Goal: Task Accomplishment & Management: Manage account settings

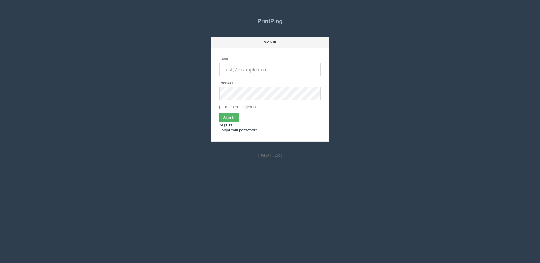
type input "[PERSON_NAME][EMAIL_ADDRESS][DOMAIN_NAME]"
click at [229, 117] on input "Sign In" at bounding box center [229, 118] width 20 height 10
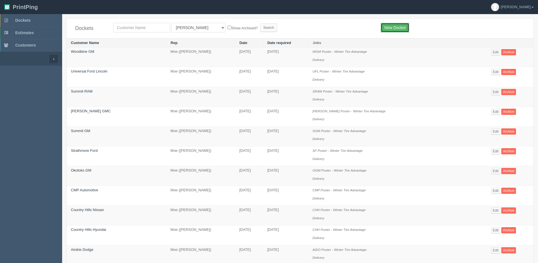
click at [395, 27] on link "New Docket" at bounding box center [394, 28] width 29 height 10
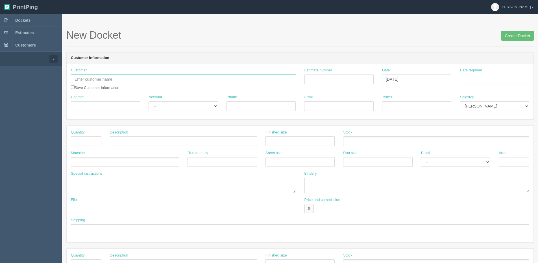
click at [91, 75] on input "text" at bounding box center [183, 80] width 225 height 10
type input "t"
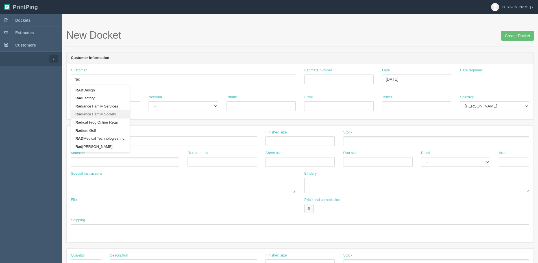
click at [95, 115] on link "Rad iance Family Society" at bounding box center [100, 114] width 58 height 8
type input "Radiance Family Society"
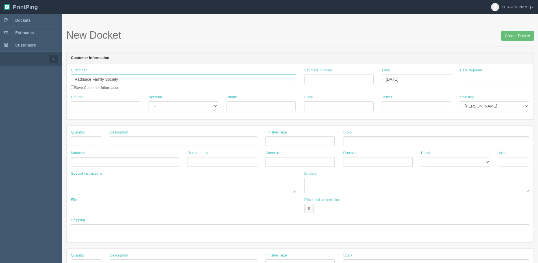
type input "Brooklyn Mereska Schuler"
type input "403-593-2766"
type input "bmereska@radiancesociety.ca"
type input "Deposit - $750.00"
click at [474, 74] on div "Date required" at bounding box center [493, 76] width 69 height 17
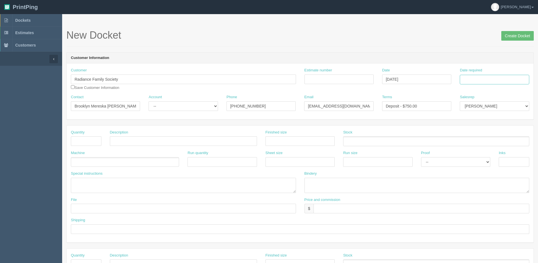
click at [472, 79] on input "Date required" at bounding box center [493, 80] width 69 height 10
click at [466, 159] on th "Today" at bounding box center [487, 158] width 52 height 8
click at [502, 127] on td "19" at bounding box center [502, 125] width 7 height 8
type input "September 19, 2025"
drag, startPoint x: 89, startPoint y: 144, endPoint x: 85, endPoint y: 144, distance: 4.2
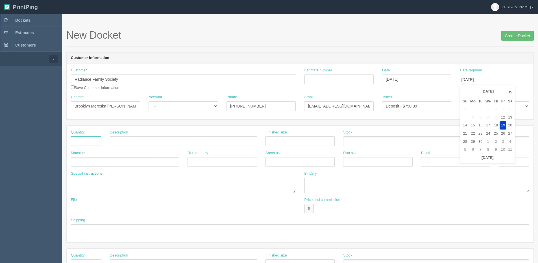
click at [89, 144] on input "text" at bounding box center [86, 141] width 30 height 10
type input "1"
click at [117, 142] on input "text" at bounding box center [183, 141] width 147 height 10
type input "Giant Cheque"
type input "60" x"
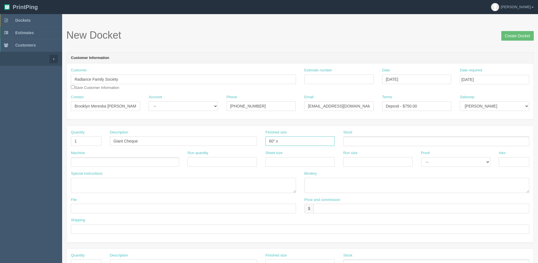
click at [501, 31] on input "Create Docket" at bounding box center [517, 36] width 32 height 10
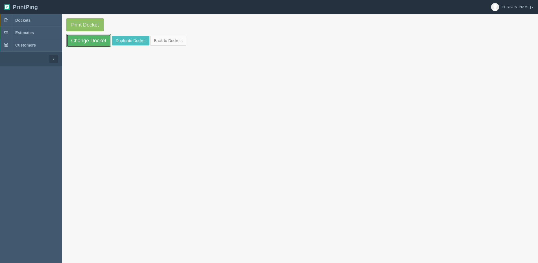
click at [89, 41] on link "Change Docket" at bounding box center [88, 40] width 45 height 13
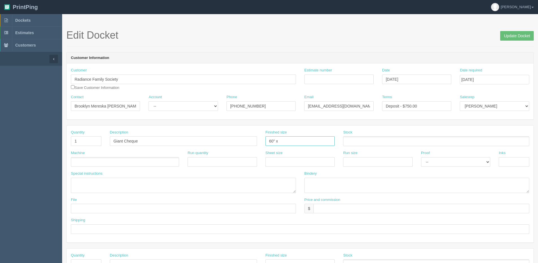
click at [294, 138] on input "60" x" at bounding box center [299, 141] width 69 height 10
type input "60" x 30""
click at [122, 162] on ul at bounding box center [125, 162] width 108 height 10
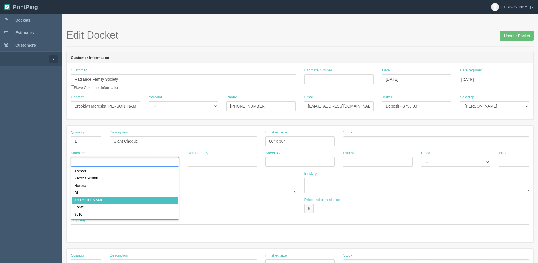
drag, startPoint x: 104, startPoint y: 203, endPoint x: 49, endPoint y: 208, distance: 55.0
type input "Xante"
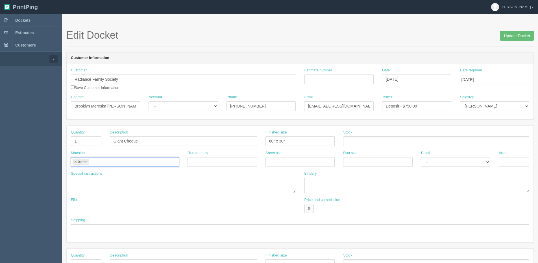
click at [394, 143] on ul at bounding box center [436, 141] width 186 height 10
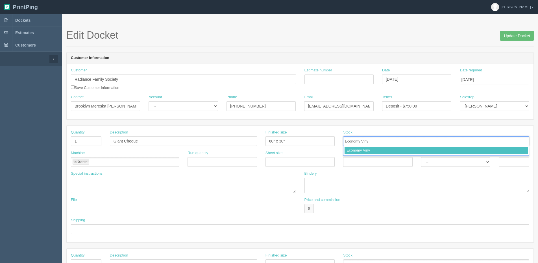
type input "Economy Vinyl"
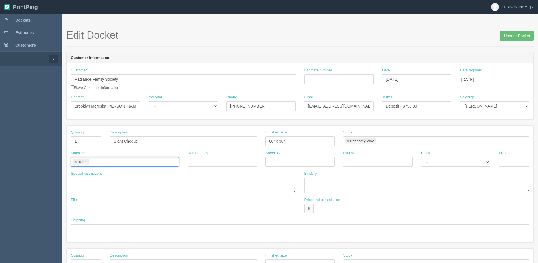
click at [76, 163] on link at bounding box center [75, 162] width 3 height 4
click at [76, 163] on input "text" at bounding box center [115, 162] width 88 height 8
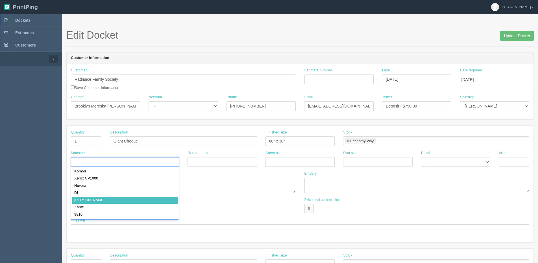
type input "[PERSON_NAME]"
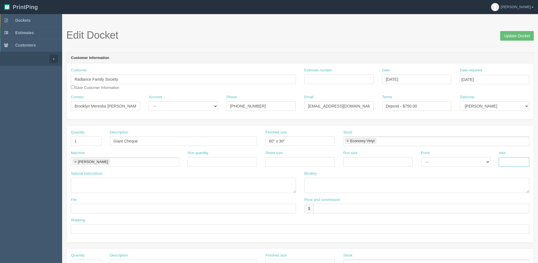
click at [513, 158] on input "text" at bounding box center [513, 162] width 30 height 10
click at [383, 192] on textarea at bounding box center [416, 185] width 225 height 15
click at [421, 183] on textarea "Trim and mount on Foamcore with Dry Erase Lam - ARB $" at bounding box center [416, 185] width 225 height 15
type textarea "Trim and mount on Foamcore with Dry Erase [PERSON_NAME] - ARB $60.00"
type input "Files @ Allrush"
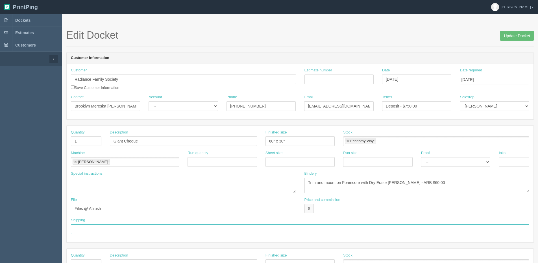
click at [93, 230] on input "text" at bounding box center [300, 229] width 458 height 10
type input "Email / Call when ready"
click at [328, 208] on input "text" at bounding box center [421, 209] width 216 height 10
click at [347, 211] on input "$167.01 | AR $" at bounding box center [421, 209] width 216 height 10
type input "$167.01 | AR $59.26"
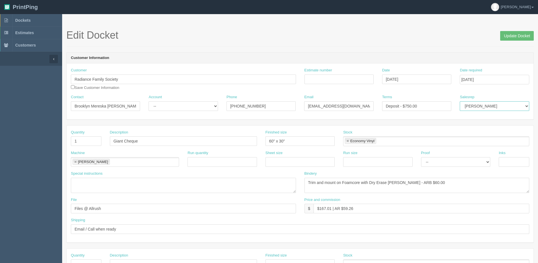
click at [476, 107] on select "Mark Mikayla Aly Mehmud Stacy Rebecca Matthew Viki Phil Greg Jim Sam Brandon Zu…" at bounding box center [493, 106] width 69 height 10
select select "1"
click at [459, 101] on select "Mark Mikayla Aly Mehmud Stacy Rebecca Matthew Viki Phil Greg Jim Sam Brandon Zu…" at bounding box center [493, 106] width 69 height 10
click at [522, 34] on input "Update Docket" at bounding box center [517, 36] width 34 height 10
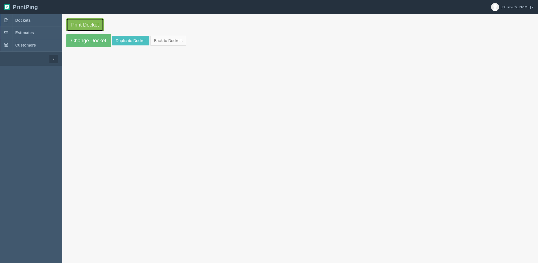
click at [93, 24] on link "Print Docket" at bounding box center [84, 24] width 37 height 13
drag, startPoint x: 83, startPoint y: 41, endPoint x: 65, endPoint y: 45, distance: 18.1
click at [83, 41] on link "Change Docket" at bounding box center [88, 40] width 45 height 13
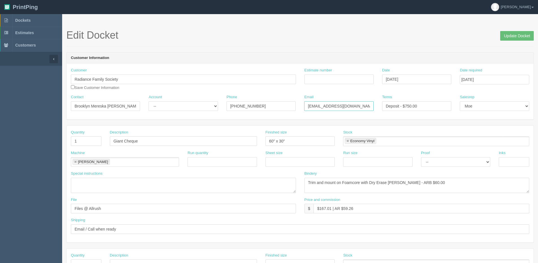
drag, startPoint x: 367, startPoint y: 106, endPoint x: 249, endPoint y: 100, distance: 117.3
click at [249, 100] on div "Contact Brooklyn Mereska Schuler Account -- Existing Client Allrush Client Rep …" at bounding box center [300, 105] width 467 height 21
paste input "rooklynm"
type input "brooklynm@radiancesociety.ca"
click at [115, 113] on div "Contact Brooklyn Mereska Schuler" at bounding box center [106, 105] width 78 height 21
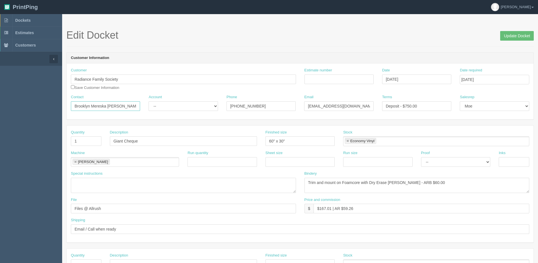
drag, startPoint x: 108, startPoint y: 105, endPoint x: 183, endPoint y: 103, distance: 75.4
click at [171, 104] on div "Contact Brooklyn Mereska Schuler Account -- Existing Client Allrush Client Rep …" at bounding box center [300, 105] width 467 height 21
type input "Brooklyn Mereska"
click at [181, 107] on select "-- Existing Client Allrush Client Rep Client" at bounding box center [182, 106] width 69 height 10
click at [148, 101] on select "-- Existing Client Allrush Client Rep Client" at bounding box center [182, 106] width 69 height 10
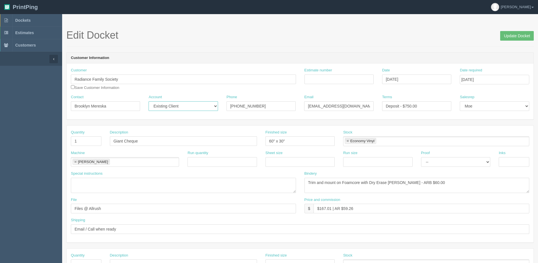
click at [183, 108] on select "-- Existing Client Allrush Client Rep Client" at bounding box center [182, 106] width 69 height 10
select select "Allrush Client"
click at [148, 101] on select "-- Existing Client Allrush Client Rep Client" at bounding box center [182, 106] width 69 height 10
click at [343, 81] on input "Estimate number" at bounding box center [338, 80] width 69 height 10
type input "091950"
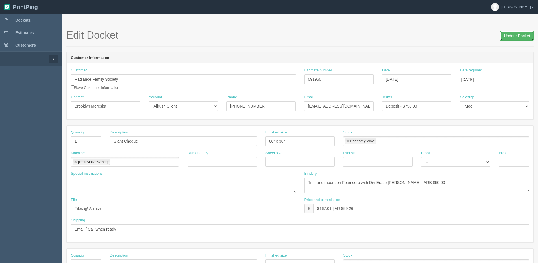
click at [513, 35] on input "Update Docket" at bounding box center [517, 36] width 34 height 10
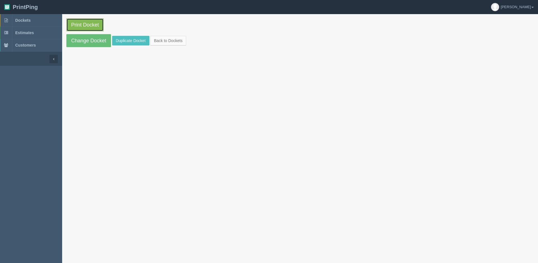
click at [77, 23] on link "Print Docket" at bounding box center [84, 24] width 37 height 13
click at [86, 40] on link "Change Docket" at bounding box center [88, 40] width 45 height 13
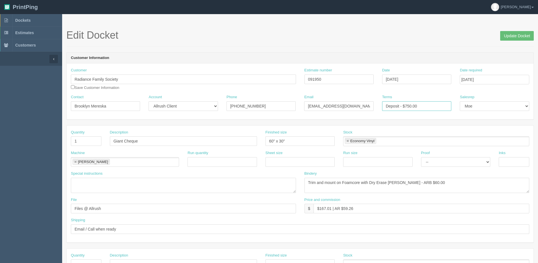
drag, startPoint x: 435, startPoint y: 108, endPoint x: 203, endPoint y: 108, distance: 231.4
click at [209, 108] on div "Contact [PERSON_NAME] Account -- Existing Client Allrush Client Rep Client Phon…" at bounding box center [300, 105] width 467 height 21
type input "Due on receipt"
drag, startPoint x: 515, startPoint y: 32, endPoint x: 506, endPoint y: 33, distance: 8.9
click at [513, 31] on input "Update Docket" at bounding box center [517, 36] width 34 height 10
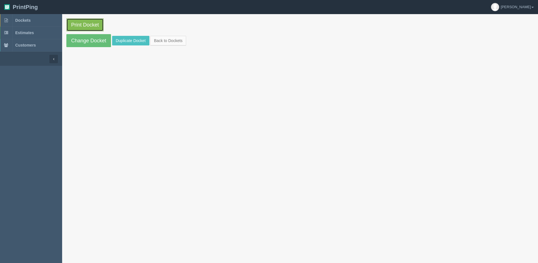
click at [95, 24] on link "Print Docket" at bounding box center [84, 24] width 37 height 13
drag, startPoint x: 77, startPoint y: 43, endPoint x: 84, endPoint y: 41, distance: 7.1
click at [77, 43] on link "Change Docket" at bounding box center [88, 40] width 45 height 13
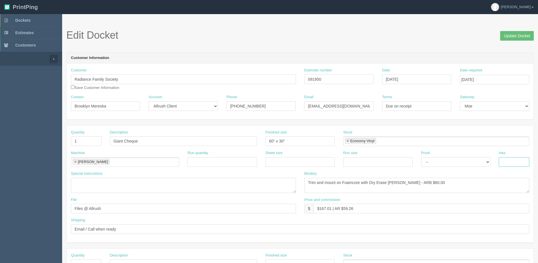
click at [506, 162] on input "text" at bounding box center [513, 162] width 30 height 10
type input "4/0"
click at [515, 37] on input "Update Docket" at bounding box center [517, 36] width 34 height 10
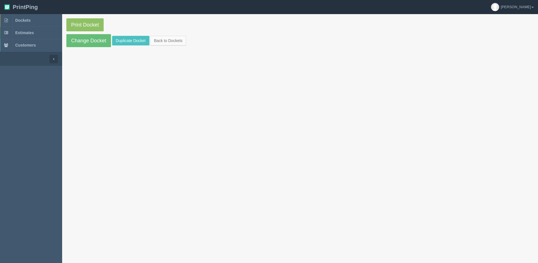
click at [64, 24] on section "Print Docket Change Docket Duplicate Docket Back to Dockets" at bounding box center [300, 32] width 476 height 37
click at [70, 26] on link "Print Docket" at bounding box center [84, 24] width 37 height 13
click at [175, 39] on link "Back to Dockets" at bounding box center [168, 41] width 36 height 10
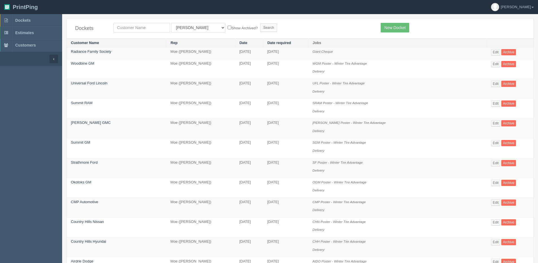
click at [131, 22] on div "Dockets All Users Ali Ali Test 1 Aly Amy Ankit Arif Brandon Dan France Greg Jim…" at bounding box center [300, 29] width 467 height 20
click at [133, 25] on input "text" at bounding box center [141, 28] width 57 height 10
type input "indi"
click at [260, 23] on input "Search" at bounding box center [268, 27] width 17 height 8
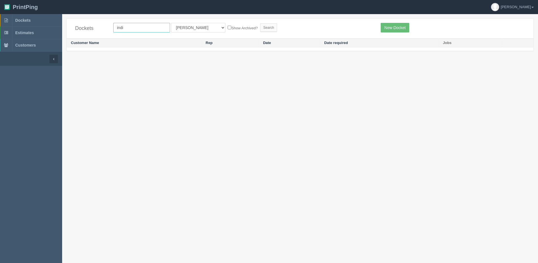
click at [133, 26] on input "indi" at bounding box center [141, 28] width 57 height 10
drag, startPoint x: 179, startPoint y: 26, endPoint x: 178, endPoint y: 31, distance: 5.4
click at [179, 26] on select "All Users [PERSON_NAME] Test 1 [PERSON_NAME] [PERSON_NAME] [PERSON_NAME] France…" at bounding box center [198, 28] width 54 height 10
select select "1"
click at [171, 23] on select "All Users [PERSON_NAME] Test 1 [PERSON_NAME] [PERSON_NAME] [PERSON_NAME] France…" at bounding box center [198, 28] width 54 height 10
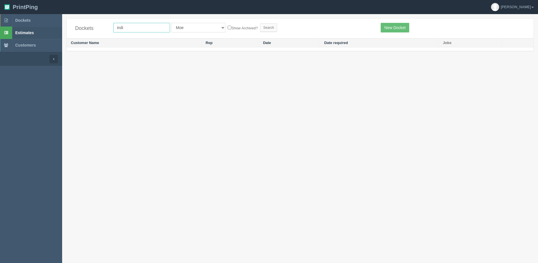
drag, startPoint x: 126, startPoint y: 27, endPoint x: 1, endPoint y: 31, distance: 124.5
click at [1, 31] on section "Dockets Estimates Customers" at bounding box center [269, 145] width 538 height 263
type input "[PERSON_NAME]"
click at [260, 23] on input "Search" at bounding box center [268, 27] width 17 height 8
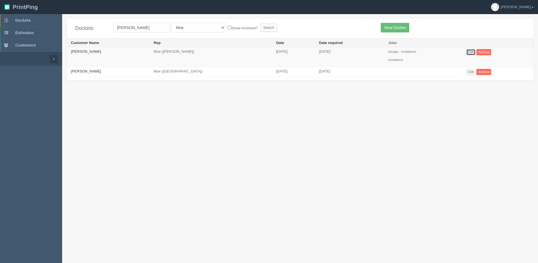
click at [466, 50] on link "Edit" at bounding box center [470, 52] width 9 height 6
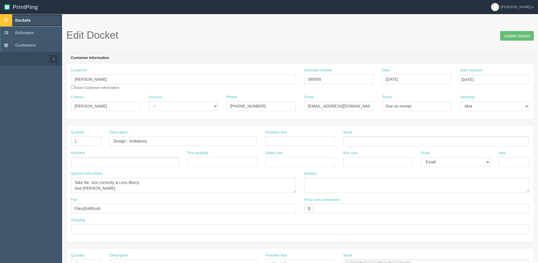
click at [30, 19] on span "Dockets" at bounding box center [22, 20] width 15 height 5
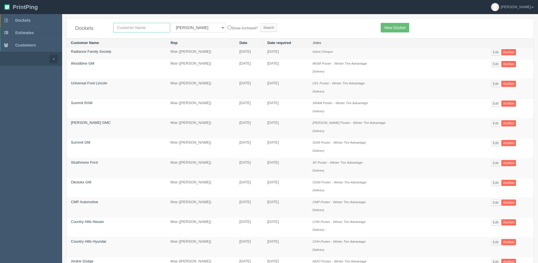
click at [124, 26] on input "text" at bounding box center [141, 28] width 57 height 10
type input "miranda"
click at [260, 23] on input "Search" at bounding box center [268, 27] width 17 height 8
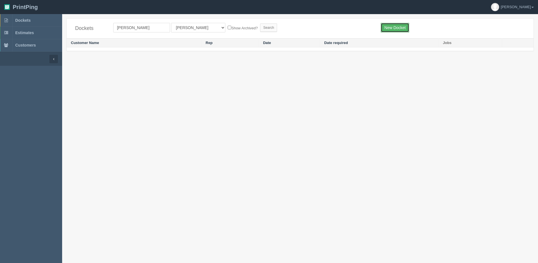
click at [393, 27] on link "New Docket" at bounding box center [394, 28] width 29 height 10
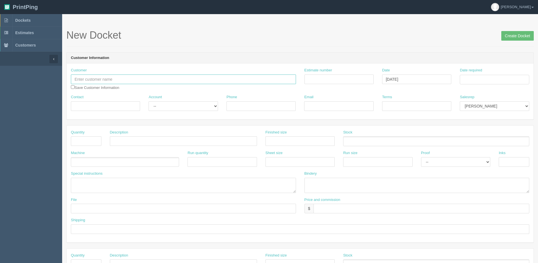
click at [76, 78] on input "text" at bounding box center [183, 80] width 225 height 10
paste input "[PERSON_NAME] Mortgage"
type input "[PERSON_NAME] Mortgage"
click at [88, 104] on input "Contact" at bounding box center [105, 106] width 69 height 10
paste input "[PERSON_NAME]"
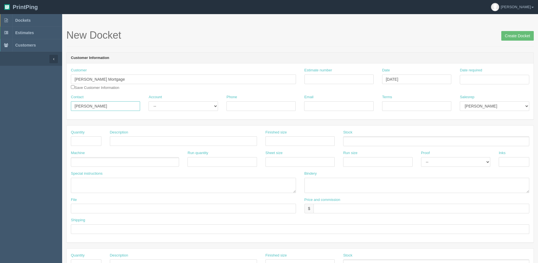
type input "[PERSON_NAME]"
click at [172, 105] on select "-- Existing Client Allrush Client Rep Client" at bounding box center [182, 106] width 69 height 10
select select "Allrush Client"
click at [148, 101] on select "-- Existing Client Allrush Client Rep Client" at bounding box center [182, 106] width 69 height 10
click at [256, 108] on input "Phone" at bounding box center [260, 106] width 69 height 10
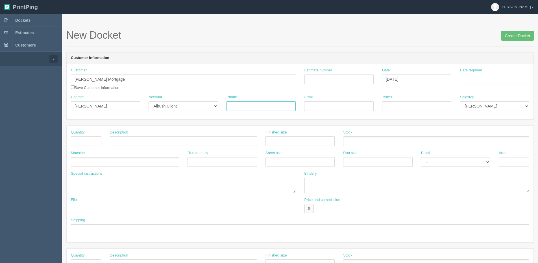
paste input "[PHONE_NUMBER]"
type input "[PHONE_NUMBER]"
drag, startPoint x: 312, startPoint y: 104, endPoint x: 323, endPoint y: 105, distance: 11.3
click at [312, 104] on input "Email" at bounding box center [338, 106] width 69 height 10
paste input "[PERSON_NAME][EMAIL_ADDRESS][DOMAIN_NAME]"
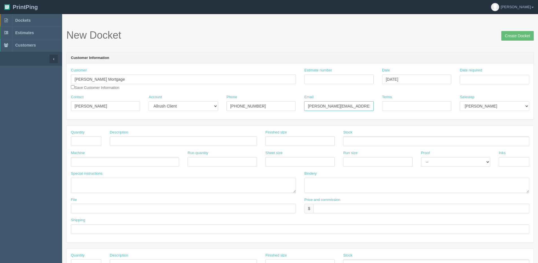
type input "[PERSON_NAME][EMAIL_ADDRESS][DOMAIN_NAME]"
click at [411, 108] on input "Terms" at bounding box center [416, 106] width 69 height 10
type input "Deposit - $750.00"
type input "[DATE]"
type input "1"
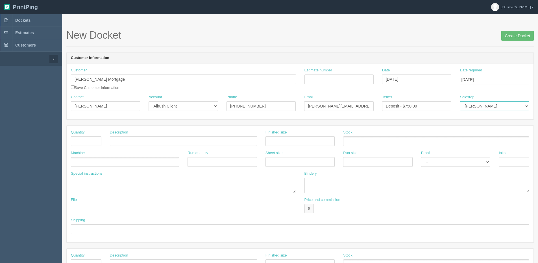
type input "Giant Cheque"
type input "60" x 30""
type input "Economy Vinyl"
type input "[PERSON_NAME]"
type input "Files @ Allrush"
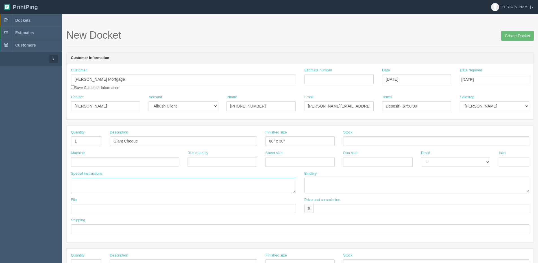
type input "$167.01 | AR $59.26"
type input "Email / Call when ready"
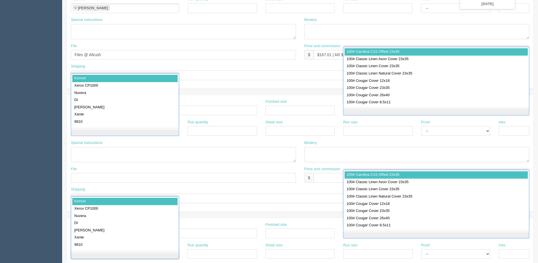
scroll to position [10, 0]
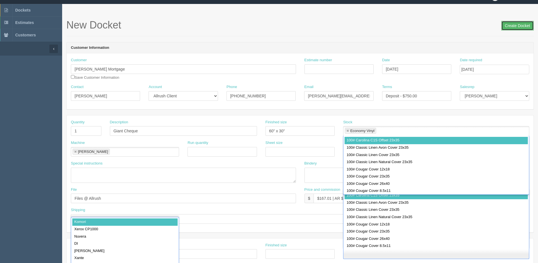
click at [502, 25] on input "Create Docket" at bounding box center [517, 26] width 32 height 10
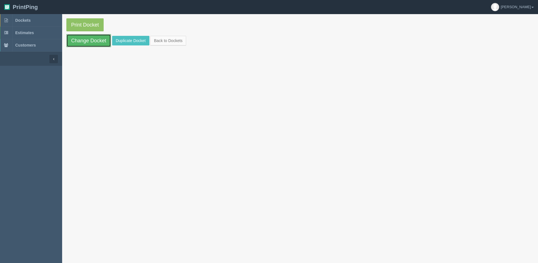
drag, startPoint x: 84, startPoint y: 47, endPoint x: 73, endPoint y: 48, distance: 11.1
click at [84, 46] on link "Change Docket" at bounding box center [88, 40] width 45 height 13
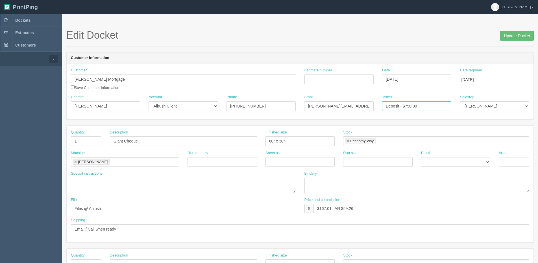
drag, startPoint x: 442, startPoint y: 103, endPoint x: 313, endPoint y: 103, distance: 128.4
click at [313, 103] on div "Contact Rebecca Marcoux Account -- Existing Client Allrush Client Rep Client Ph…" at bounding box center [300, 105] width 467 height 21
click at [433, 121] on form "Edit Docket Update Docket Customer Information Customer Marcoux Mortgage Save C…" at bounding box center [299, 267] width 467 height 474
drag, startPoint x: 406, startPoint y: 107, endPoint x: 539, endPoint y: 106, distance: 133.8
click at [501, 102] on div "Contact Rebecca Marcoux Account -- Existing Client Allrush Client Rep Client Ph…" at bounding box center [300, 105] width 467 height 21
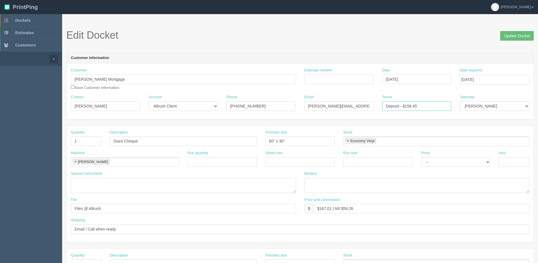
type input "Deposit - $156.45"
click at [476, 105] on select "Mark Mikayla Aly Mehmud Stacy Rebecca Matthew Viki Phil Greg Jim Sam Brandon Za…" at bounding box center [493, 106] width 69 height 10
select select "1"
click at [459, 101] on select "Mark Mikayla Aly Mehmud Stacy Rebecca Matthew Viki Phil Greg Jim Sam Brandon Za…" at bounding box center [493, 106] width 69 height 10
click at [88, 140] on input "1" at bounding box center [86, 141] width 30 height 10
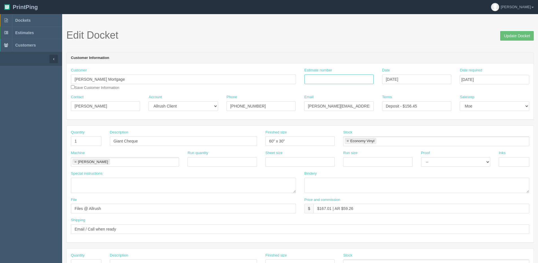
click at [338, 80] on input "Estimate number" at bounding box center [338, 80] width 69 height 10
type input "072433"
drag, startPoint x: 87, startPoint y: 141, endPoint x: 41, endPoint y: 145, distance: 46.2
click at [49, 145] on section "Dockets Estimates Customers" at bounding box center [269, 263] width 538 height 498
type input "250"
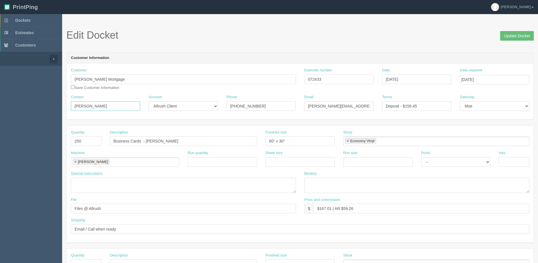
drag, startPoint x: 110, startPoint y: 105, endPoint x: -15, endPoint y: 113, distance: 125.9
click at [0, 113] on html "PrintPing Dan Edit account ( dan@allrush.ca ) Logout Dockets Estimates Customers" at bounding box center [269, 256] width 538 height 513
click at [170, 152] on div "Machine Roland Roland" at bounding box center [125, 158] width 108 height 16
drag, startPoint x: 147, startPoint y: 141, endPoint x: 239, endPoint y: 134, distance: 92.5
click at [239, 134] on div "Description Business Cards - Rachel Chalmers" at bounding box center [183, 138] width 147 height 16
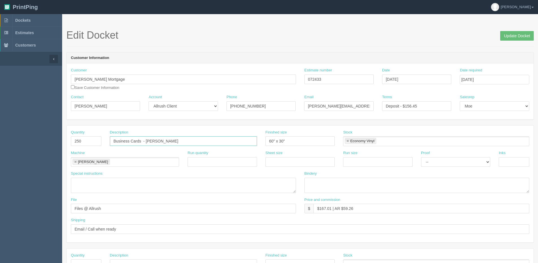
paste input "ebecca Marcoux"
type input "Business Cards - Rebecca Marcoux"
click at [74, 160] on link at bounding box center [75, 162] width 3 height 4
type input "Business Cards - Rebecca Marcoux"
click at [81, 163] on ul at bounding box center [125, 162] width 108 height 10
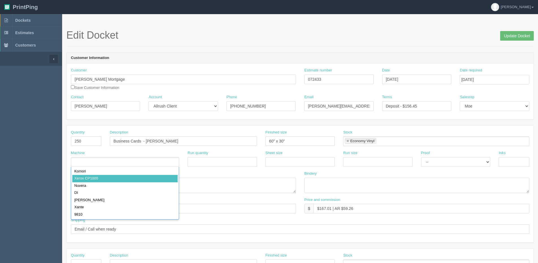
type input "Xerox CP1000"
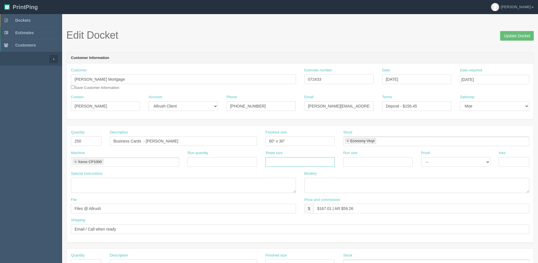
click at [284, 162] on input "text" at bounding box center [299, 162] width 69 height 10
drag, startPoint x: 287, startPoint y: 143, endPoint x: 157, endPoint y: 150, distance: 130.6
click at [176, 150] on div "Quantity 250 Description Business Cards - Rebecca Marcoux Finished size 60" x 3…" at bounding box center [300, 140] width 467 height 21
type input "3.5" x 2""
click at [348, 141] on link at bounding box center [347, 141] width 3 height 4
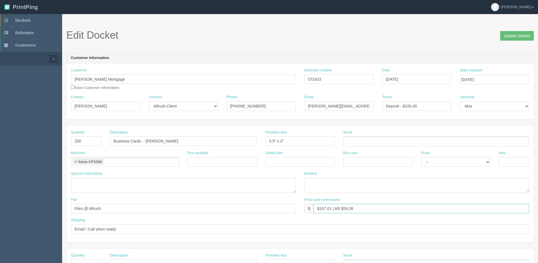
drag, startPoint x: 319, startPoint y: 208, endPoint x: 331, endPoint y: 210, distance: 12.1
click at [331, 210] on input "$167.01 | AR $59.26" at bounding box center [421, 209] width 216 height 10
click at [500, 31] on input "Update Docket" at bounding box center [517, 36] width 34 height 10
type input "$149.00 | AR $59.26"
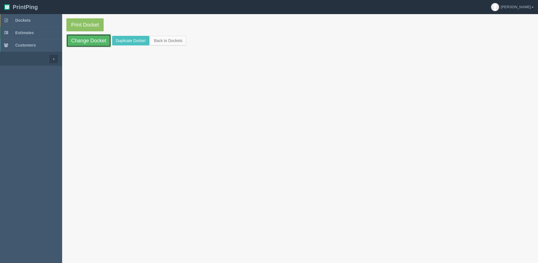
click at [76, 44] on link "Change Docket" at bounding box center [88, 40] width 45 height 13
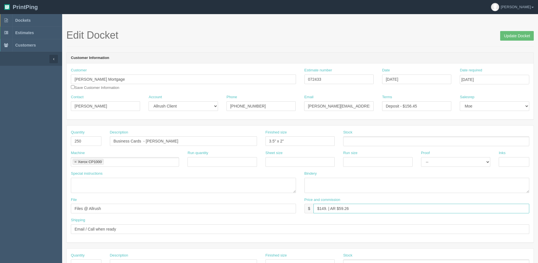
click at [326, 207] on input "$149. | AR $59.26" at bounding box center [421, 209] width 216 height 10
drag, startPoint x: 344, startPoint y: 206, endPoint x: 407, endPoint y: 195, distance: 64.5
click at [392, 197] on div "Price and commission $ $149.00 | AR $59.26" at bounding box center [416, 205] width 225 height 16
type input "$149.00 | AR $76.55"
click at [513, 159] on input "text" at bounding box center [513, 162] width 30 height 10
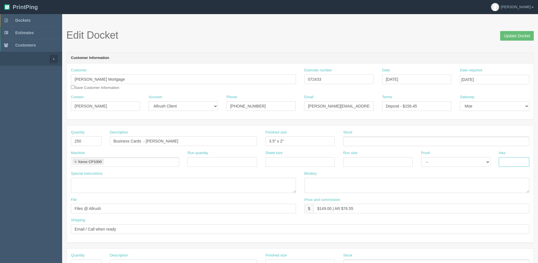
type input "4/4"
click at [358, 160] on input "text" at bounding box center [377, 162] width 69 height 10
type input "12" x 18""
drag, startPoint x: 291, startPoint y: 161, endPoint x: 289, endPoint y: 164, distance: 3.7
click at [290, 161] on input "text" at bounding box center [299, 162] width 69 height 10
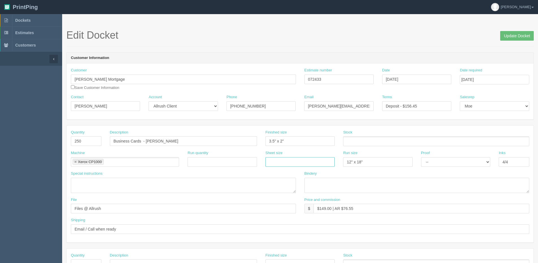
type input "12" x 18""
click at [366, 144] on ul at bounding box center [436, 141] width 186 height 10
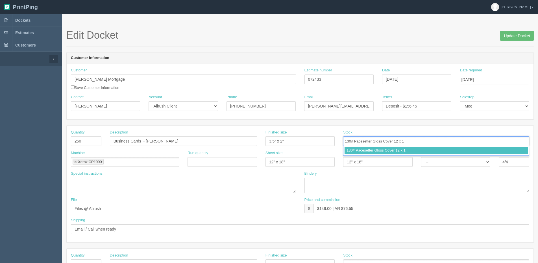
type input "130# Pacesetter Gloss Cover 12 x 18"
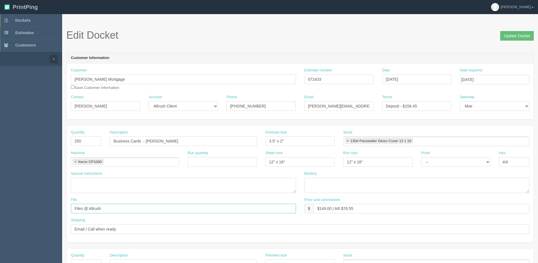
click at [111, 210] on input "Files @ Allrush" at bounding box center [183, 209] width 225 height 10
click at [209, 215] on div "File Files @ Allrush" at bounding box center [183, 207] width 233 height 21
drag, startPoint x: 110, startPoint y: 211, endPoint x: -40, endPoint y: 211, distance: 149.0
click at [0, 211] on html "PrintPing Dan Edit account ( dan@allrush.ca ) Logout Dockets Estimates Customers" at bounding box center [269, 256] width 538 height 513
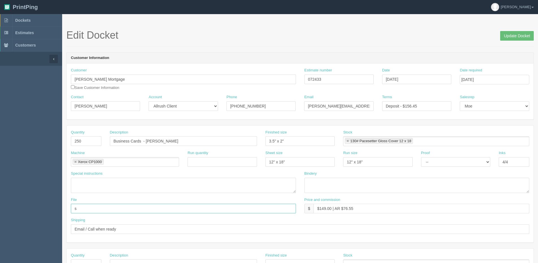
type input "See design line"
click at [516, 35] on input "Update Docket" at bounding box center [517, 36] width 34 height 10
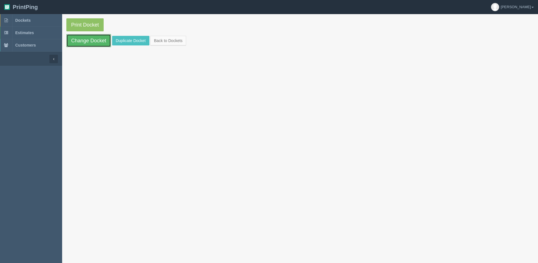
drag, startPoint x: 94, startPoint y: 40, endPoint x: 75, endPoint y: 43, distance: 19.1
click at [94, 40] on link "Change Docket" at bounding box center [88, 40] width 45 height 13
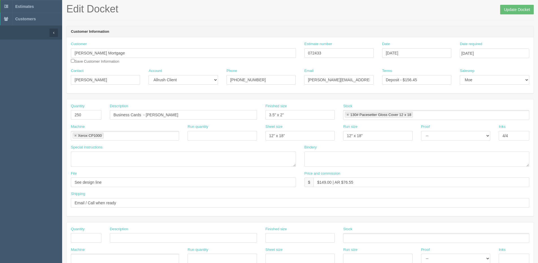
scroll to position [56, 0]
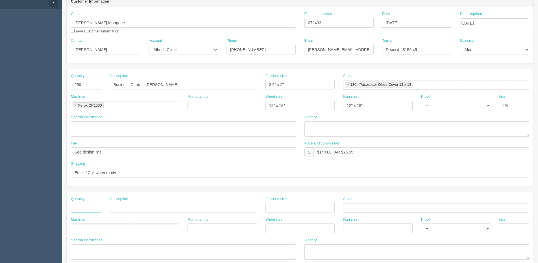
click at [92, 208] on input "text" at bounding box center [86, 208] width 30 height 10
click at [81, 207] on input "text" at bounding box center [86, 208] width 30 height 10
type input "1"
type input "Design"
click at [94, 227] on ul at bounding box center [125, 229] width 108 height 10
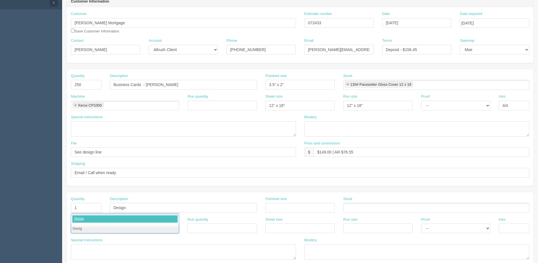
type input "Design"
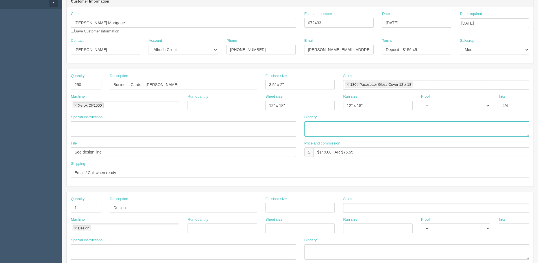
click at [332, 126] on textarea at bounding box center [416, 128] width 225 height 15
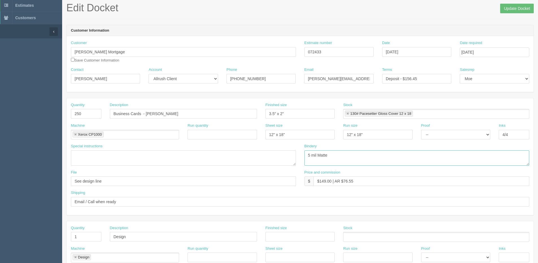
scroll to position [0, 0]
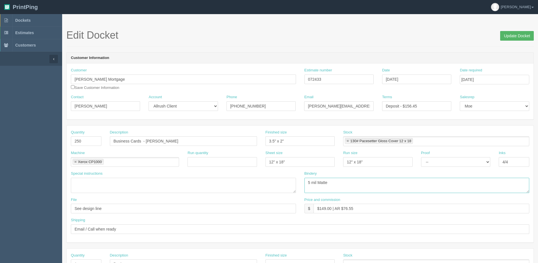
type textarea "5 mil Matte"
click at [509, 35] on input "Update Docket" at bounding box center [517, 36] width 34 height 10
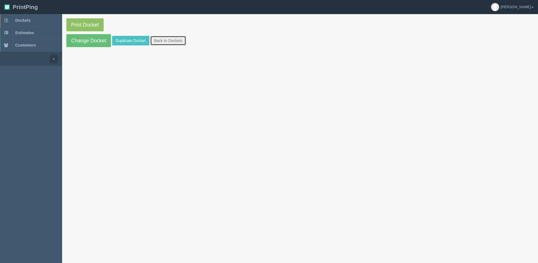
drag, startPoint x: 173, startPoint y: 43, endPoint x: 167, endPoint y: 39, distance: 6.6
click at [173, 43] on link "Back to Dockets" at bounding box center [168, 41] width 36 height 10
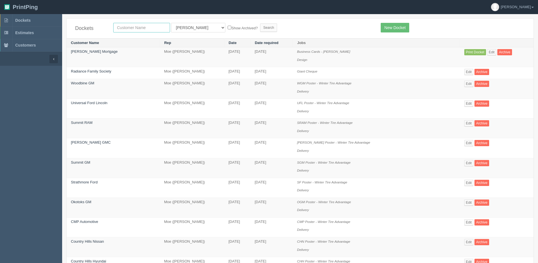
click at [130, 25] on input "text" at bounding box center [141, 28] width 57 height 10
type input "[PERSON_NAME]"
click at [260, 23] on input "Search" at bounding box center [268, 27] width 17 height 8
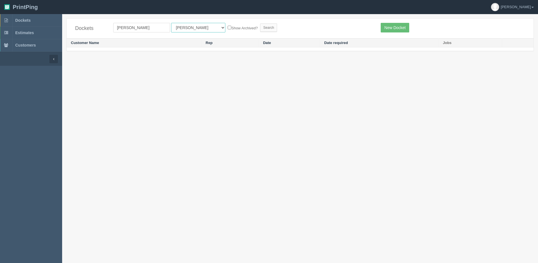
click at [178, 26] on select "All Users [PERSON_NAME] Test 1 [PERSON_NAME] [PERSON_NAME] [PERSON_NAME] France…" at bounding box center [198, 28] width 54 height 10
select select "1"
click at [171, 23] on select "All Users [PERSON_NAME] Test 1 [PERSON_NAME] [PERSON_NAME] [PERSON_NAME] France…" at bounding box center [198, 28] width 54 height 10
click at [227, 28] on label "Show Archived?" at bounding box center [242, 28] width 30 height 6
click at [227, 28] on input "Show Archived?" at bounding box center [229, 28] width 4 height 4
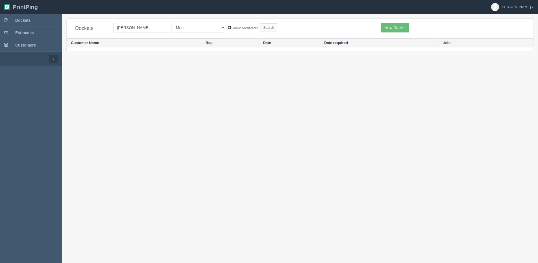
checkbox input "true"
click at [260, 28] on input "Search" at bounding box center [268, 27] width 17 height 8
click at [13, 20] on link "Dockets" at bounding box center [31, 20] width 62 height 12
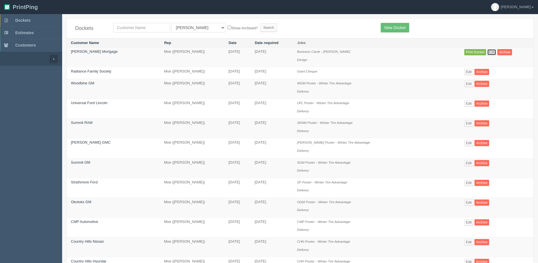
drag, startPoint x: 490, startPoint y: 51, endPoint x: 486, endPoint y: 54, distance: 4.9
click at [490, 51] on link "Edit" at bounding box center [491, 52] width 9 height 6
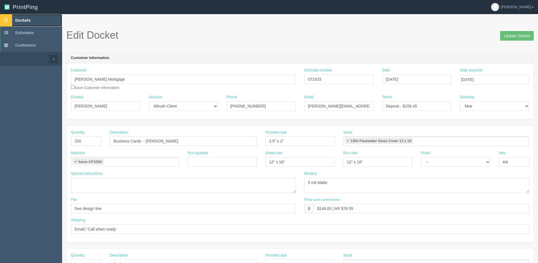
click at [24, 20] on span "Dockets" at bounding box center [22, 20] width 15 height 5
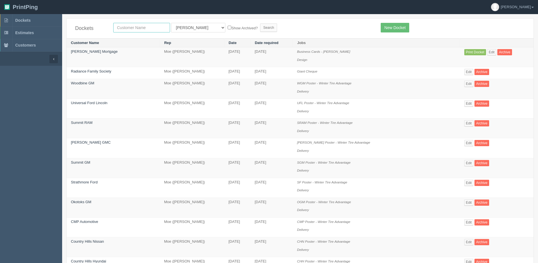
click at [130, 28] on input "text" at bounding box center [141, 28] width 57 height 10
type input "indi mortage"
click at [260, 23] on input "Search" at bounding box center [268, 27] width 17 height 8
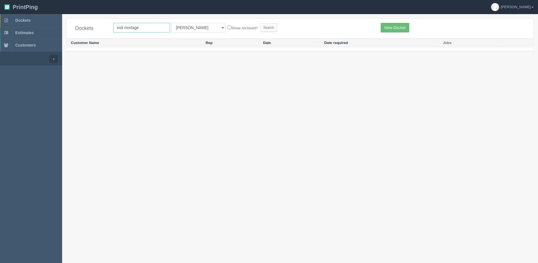
click at [130, 28] on input "indi mortage" at bounding box center [141, 28] width 57 height 10
drag, startPoint x: 144, startPoint y: 29, endPoint x: 87, endPoint y: 27, distance: 56.8
click at [87, 28] on div "Dockets indi mortage All Users [PERSON_NAME] Test 1 [PERSON_NAME] [PERSON_NAME]…" at bounding box center [300, 29] width 467 height 20
type input "[PERSON_NAME]"
click at [187, 31] on select "All Users [PERSON_NAME] Test 1 [PERSON_NAME] [PERSON_NAME] [PERSON_NAME] France…" at bounding box center [198, 28] width 54 height 10
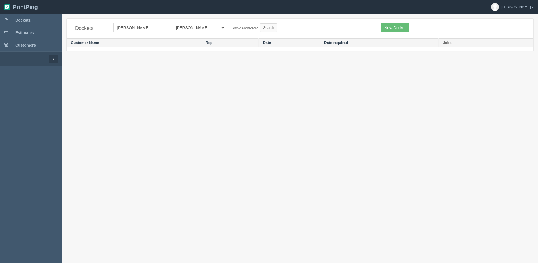
click at [171, 23] on select "All Users [PERSON_NAME] Test 1 [PERSON_NAME] [PERSON_NAME] [PERSON_NAME] France…" at bounding box center [198, 28] width 54 height 10
click at [185, 27] on select "All Users [PERSON_NAME] Test 1 [PERSON_NAME] [PERSON_NAME] [PERSON_NAME] France…" at bounding box center [198, 28] width 54 height 10
select select "7"
click at [171, 23] on select "All Users [PERSON_NAME] Test 1 [PERSON_NAME] [PERSON_NAME] [PERSON_NAME] France…" at bounding box center [198, 28] width 54 height 10
click at [227, 28] on label "Show Archived?" at bounding box center [242, 28] width 30 height 6
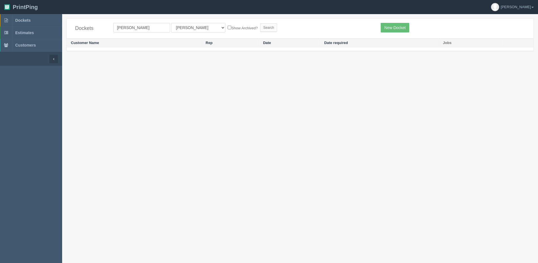
click at [227, 28] on input "Show Archived?" at bounding box center [229, 28] width 4 height 4
checkbox input "true"
click at [260, 25] on input "Search" at bounding box center [268, 27] width 17 height 8
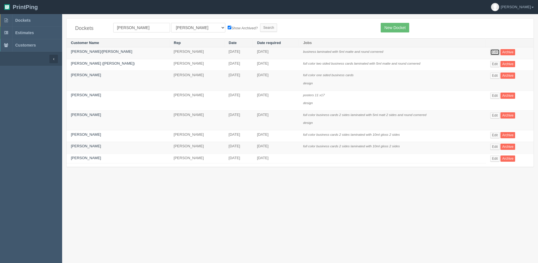
click at [490, 51] on link "Edit" at bounding box center [494, 52] width 9 height 6
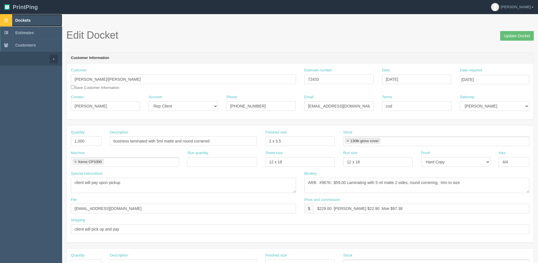
click at [19, 21] on span "Dockets" at bounding box center [22, 20] width 15 height 5
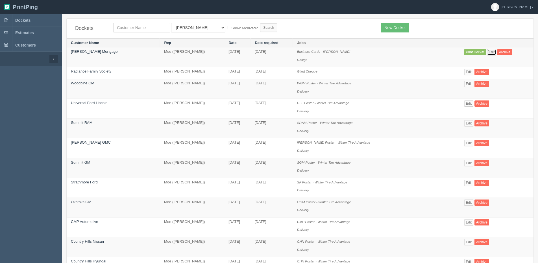
click at [491, 51] on link "Edit" at bounding box center [491, 52] width 9 height 6
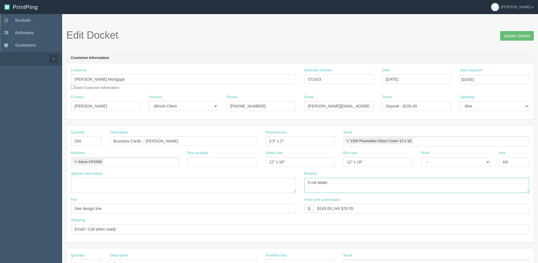
click at [332, 183] on textarea "5 mil Matte" at bounding box center [416, 185] width 225 height 15
drag, startPoint x: 318, startPoint y: 182, endPoint x: 327, endPoint y: 183, distance: 9.4
click at [327, 183] on textarea "5 mil Matte" at bounding box center [416, 185] width 225 height 15
click at [339, 183] on textarea "5 mil Matte" at bounding box center [416, 185] width 225 height 15
type textarea "5 mil Soft Touch and Trim to size - ARB $30.00"
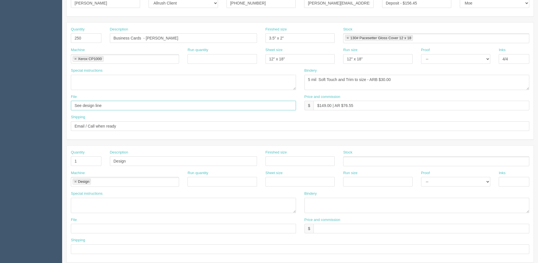
scroll to position [113, 0]
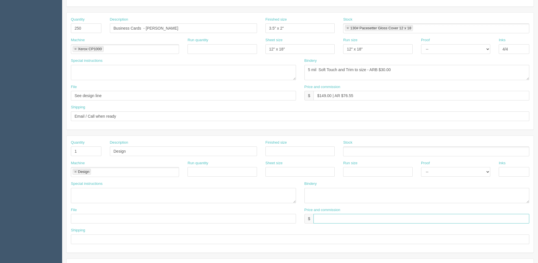
click at [327, 218] on input "text" at bounding box center [421, 219] width 216 height 10
type input "N/C"
drag, startPoint x: 460, startPoint y: 169, endPoint x: 453, endPoint y: 177, distance: 10.4
click at [460, 170] on select "-- Email Hard Copy" at bounding box center [455, 172] width 69 height 10
select select "Email"
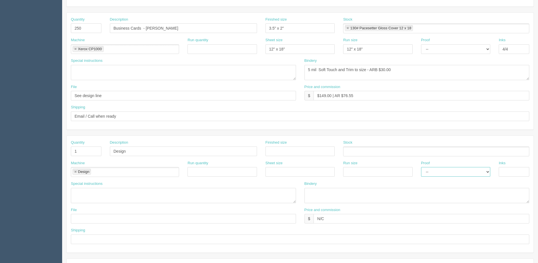
click at [421, 167] on select "-- Email Hard Copy" at bounding box center [455, 172] width 69 height 10
click at [79, 219] on input "text" at bounding box center [183, 219] width 225 height 10
type input "files@allrush.ca"
click at [117, 203] on textarea at bounding box center [183, 195] width 225 height 15
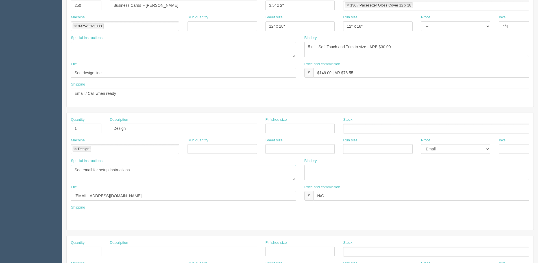
scroll to position [141, 0]
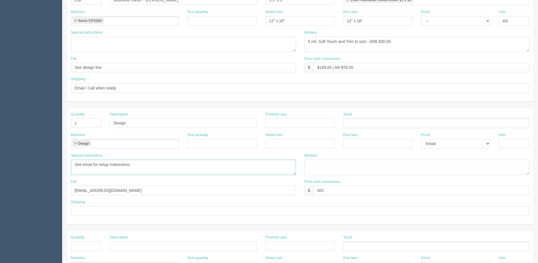
type textarea "See email for setup instructions"
drag, startPoint x: 315, startPoint y: 191, endPoint x: 434, endPoint y: 174, distance: 120.3
click at [423, 176] on div "Quantity 1 Description Design Finished size Stock Machine Design Design Run qua…" at bounding box center [300, 166] width 467 height 117
type input "$25.00"
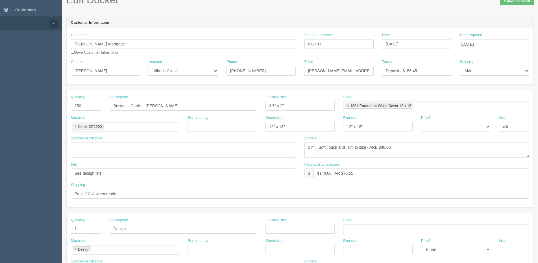
scroll to position [0, 0]
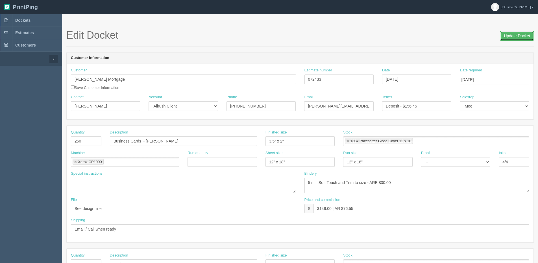
click at [527, 33] on input "Update Docket" at bounding box center [517, 36] width 34 height 10
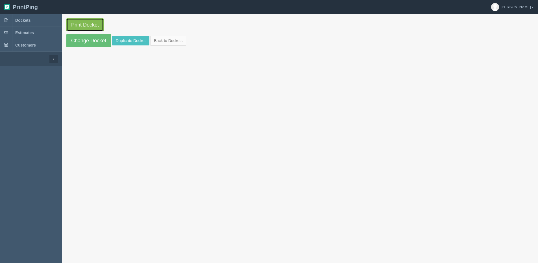
click at [86, 24] on link "Print Docket" at bounding box center [84, 24] width 37 height 13
drag, startPoint x: 160, startPoint y: 41, endPoint x: 163, endPoint y: 40, distance: 3.8
click at [160, 41] on link "Back to Dockets" at bounding box center [168, 41] width 36 height 10
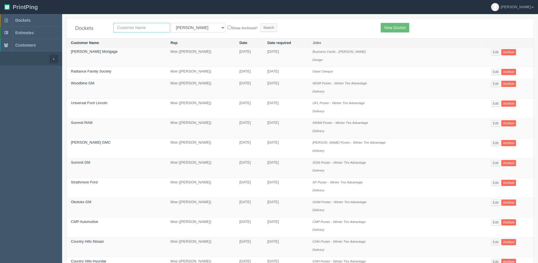
click at [153, 27] on input "text" at bounding box center [141, 28] width 57 height 10
type input "spring"
click at [260, 23] on input "Search" at bounding box center [268, 27] width 17 height 8
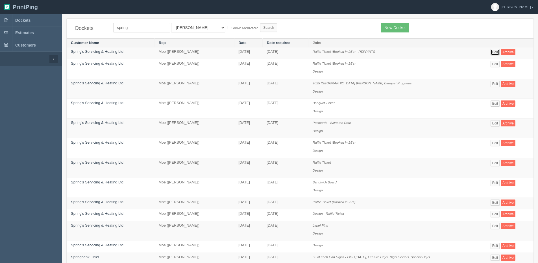
click at [496, 53] on link "Edit" at bounding box center [494, 52] width 9 height 6
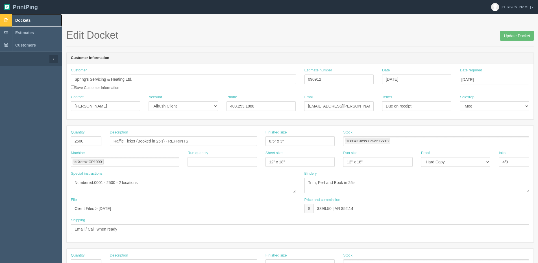
click at [22, 21] on span "Dockets" at bounding box center [22, 20] width 15 height 5
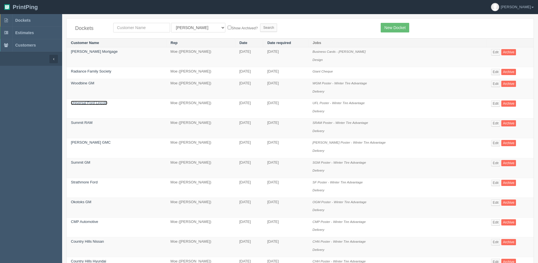
click at [98, 102] on link "Universal Ford Lincoln" at bounding box center [89, 103] width 36 height 4
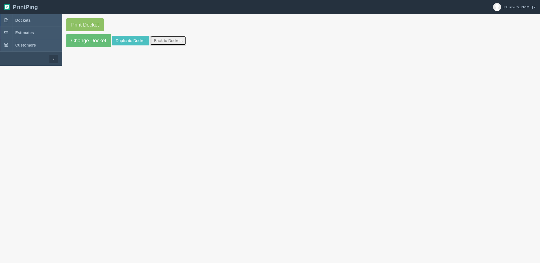
click at [168, 43] on link "Back to Dockets" at bounding box center [168, 41] width 36 height 10
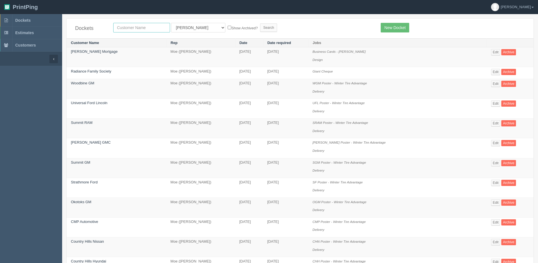
click at [130, 28] on input "text" at bounding box center [141, 28] width 57 height 10
type input "summit gm"
click at [260, 23] on input "Search" at bounding box center [268, 27] width 17 height 8
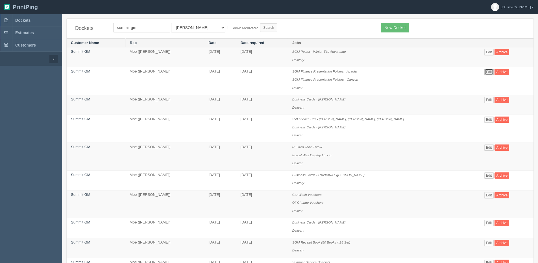
click at [490, 70] on link "Edit" at bounding box center [488, 72] width 9 height 6
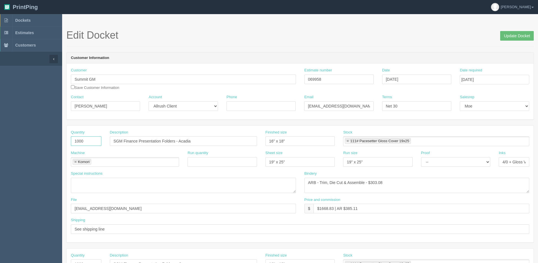
click at [88, 141] on input "1000" at bounding box center [86, 141] width 30 height 10
click at [500, 80] on input "October 10, 2025" at bounding box center [493, 80] width 69 height 10
drag, startPoint x: 502, startPoint y: 110, endPoint x: 339, endPoint y: 133, distance: 165.0
click at [502, 110] on td "3" at bounding box center [502, 109] width 7 height 8
type input "October 3, 2025"
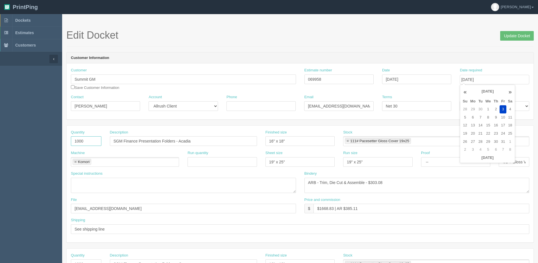
drag, startPoint x: 60, startPoint y: 146, endPoint x: 8, endPoint y: 152, distance: 52.3
click at [28, 150] on section "Dockets Estimates Customers" at bounding box center [269, 263] width 538 height 498
type input "2000"
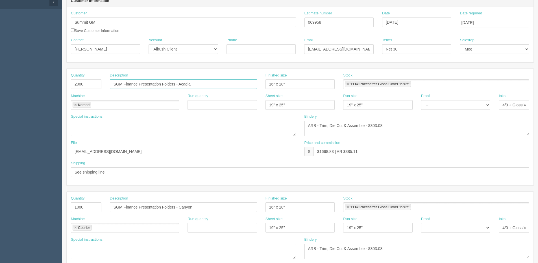
scroll to position [85, 0]
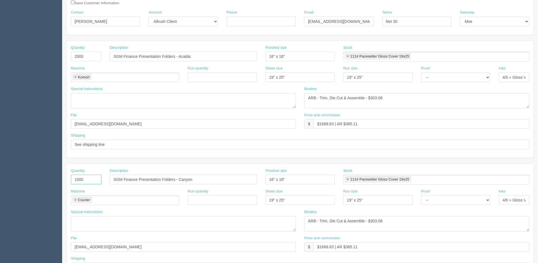
drag, startPoint x: 100, startPoint y: 181, endPoint x: -9, endPoint y: 181, distance: 109.8
click at [0, 181] on html "PrintPing Dan Edit account ( dan@allrush.ca ) Logout Dockets Estimates Customers" at bounding box center [269, 171] width 538 height 513
drag, startPoint x: 205, startPoint y: 175, endPoint x: 28, endPoint y: 180, distance: 177.0
click at [19, 181] on section "Dockets Estimates Customers" at bounding box center [269, 178] width 538 height 498
drag, startPoint x: 278, startPoint y: 181, endPoint x: 210, endPoint y: 181, distance: 68.0
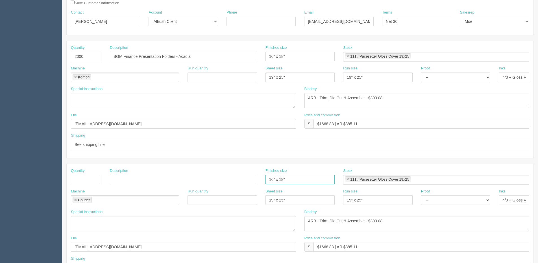
click at [209, 181] on div "Quantity Description Finished size 16" x 18" Stock 111# Pacesetter Gloss Cover …" at bounding box center [300, 178] width 467 height 21
click at [347, 179] on link at bounding box center [347, 180] width 3 height 4
click at [75, 199] on link at bounding box center [75, 200] width 3 height 4
drag, startPoint x: 119, startPoint y: 247, endPoint x: -54, endPoint y: 248, distance: 172.5
click at [0, 248] on html "PrintPing Dan Edit account ( dan@allrush.ca ) Logout Dockets Estimates Customers" at bounding box center [269, 171] width 538 height 513
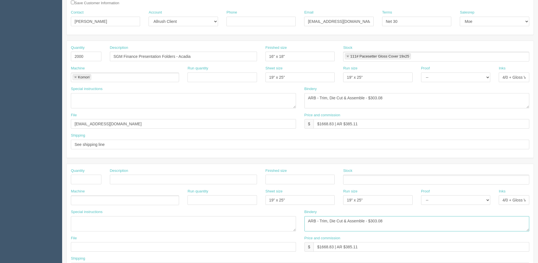
drag, startPoint x: 384, startPoint y: 220, endPoint x: 198, endPoint y: 202, distance: 186.9
click at [55, 227] on section "Dockets Estimates Customers" at bounding box center [269, 178] width 538 height 498
drag, startPoint x: 272, startPoint y: 199, endPoint x: 242, endPoint y: 197, distance: 30.0
click at [200, 199] on div "Machine Run quantity Sheet size 19" x 25" Run size 19" x 25" Proof -- Email Har…" at bounding box center [300, 199] width 467 height 21
drag, startPoint x: 379, startPoint y: 197, endPoint x: 308, endPoint y: 200, distance: 70.6
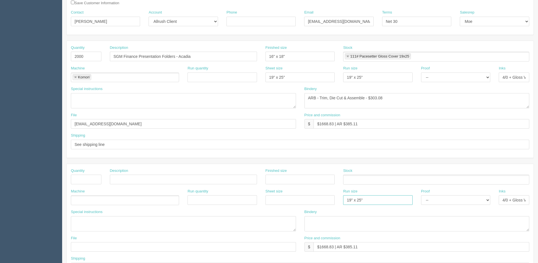
click at [308, 200] on div "Machine Run quantity Sheet size Run size 19" x 25" Proof -- Email Hard Copy Ink…" at bounding box center [300, 199] width 467 height 21
drag, startPoint x: 257, startPoint y: 253, endPoint x: 164, endPoint y: 258, distance: 92.4
click at [164, 258] on div "Quantity Description Finished size Stock Machine Run quantity Sheet size Run si…" at bounding box center [300, 222] width 467 height 117
drag, startPoint x: 503, startPoint y: 201, endPoint x: 540, endPoint y: 201, distance: 37.8
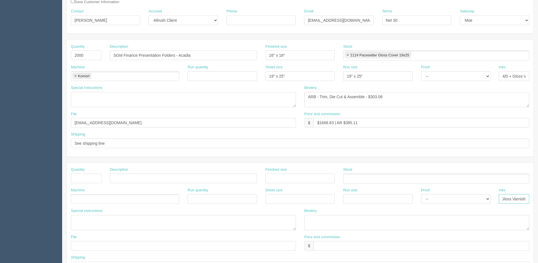
click at [537, 201] on html "PrintPing Dan Edit account ( dan@allrush.ca ) Logout Dockets Estimates Customers" at bounding box center [269, 170] width 538 height 513
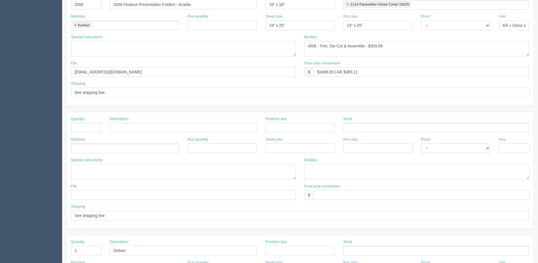
scroll to position [0, 0]
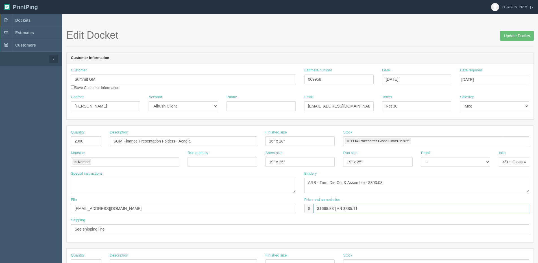
drag, startPoint x: 320, startPoint y: 208, endPoint x: 334, endPoint y: 210, distance: 13.4
click at [334, 210] on input "$1668.83 | AR $385.11" at bounding box center [421, 209] width 216 height 10
drag, startPoint x: 345, startPoint y: 208, endPoint x: 497, endPoint y: 181, distance: 154.1
click at [432, 194] on div "Quantity 2000 Description SGM Finance Presentation Folders - Acadia Finished si…" at bounding box center [300, 184] width 467 height 117
type input "$2420.50 | AR $558.57"
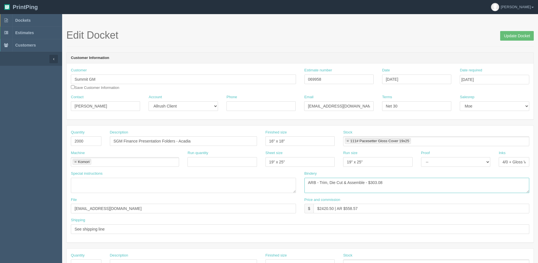
drag, startPoint x: 369, startPoint y: 185, endPoint x: 505, endPoint y: 163, distance: 137.7
click at [504, 164] on div "Quantity 2000 Description SGM Finance Presentation Folders - Acadia Finished si…" at bounding box center [300, 184] width 467 height 117
type textarea "ARB - Trim, Die Cut & Assemble - $541.25"
drag, startPoint x: 521, startPoint y: 35, endPoint x: 512, endPoint y: 41, distance: 10.8
click at [520, 35] on input "Update Docket" at bounding box center [517, 36] width 34 height 10
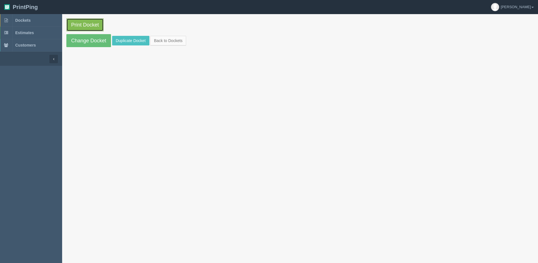
click at [84, 28] on link "Print Docket" at bounding box center [84, 24] width 37 height 13
drag, startPoint x: 75, startPoint y: 47, endPoint x: 77, endPoint y: 44, distance: 3.4
click at [75, 47] on link "Change Docket" at bounding box center [88, 40] width 45 height 13
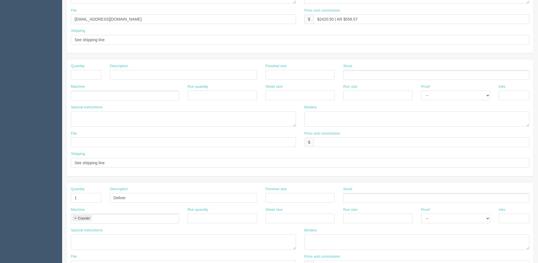
scroll to position [198, 0]
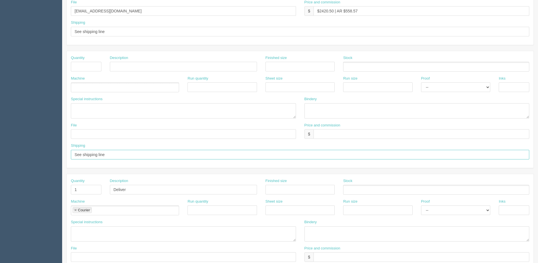
drag, startPoint x: 108, startPoint y: 156, endPoint x: 7, endPoint y: 153, distance: 100.5
click at [8, 153] on section "Dockets Estimates Customers" at bounding box center [269, 66] width 538 height 498
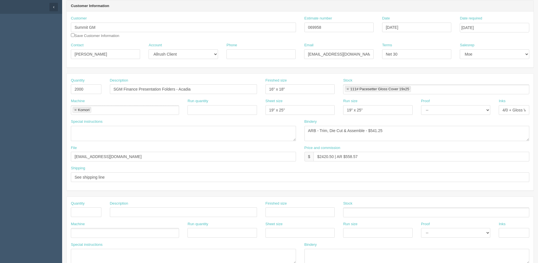
scroll to position [0, 0]
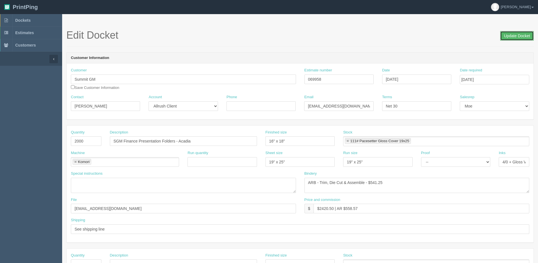
drag, startPoint x: 516, startPoint y: 34, endPoint x: 494, endPoint y: 34, distance: 22.0
click at [516, 34] on input "Update Docket" at bounding box center [517, 36] width 34 height 10
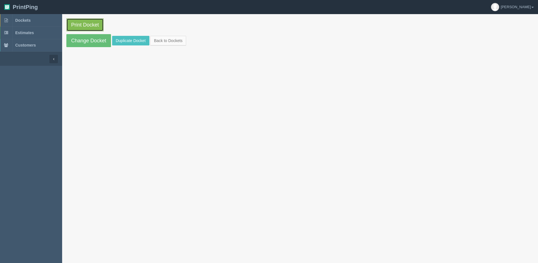
click at [71, 24] on link "Print Docket" at bounding box center [84, 24] width 37 height 13
click at [161, 42] on link "Back to Dockets" at bounding box center [168, 41] width 36 height 10
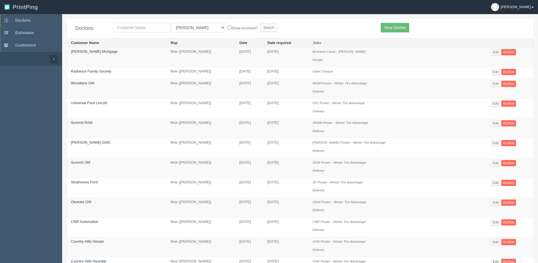
click at [532, 6] on link "[PERSON_NAME]" at bounding box center [511, 7] width 51 height 14
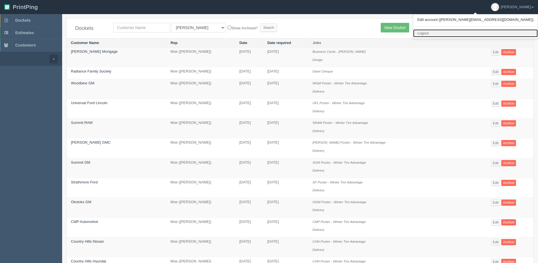
click at [500, 31] on link "Logout" at bounding box center [475, 33] width 124 height 8
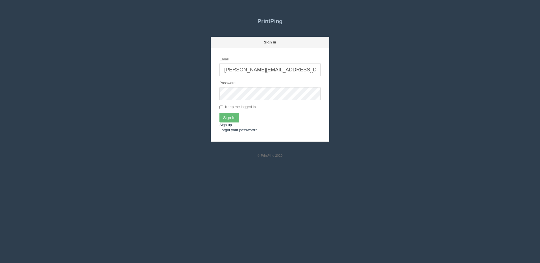
click at [255, 71] on input "[PERSON_NAME][EMAIL_ADDRESS][DOMAIN_NAME]" at bounding box center [269, 69] width 101 height 13
type input "[PERSON_NAME][EMAIL_ADDRESS][DOMAIN_NAME]"
click at [229, 120] on input "Sign In" at bounding box center [229, 118] width 20 height 10
